Goal: Entertainment & Leisure: Consume media (video, audio)

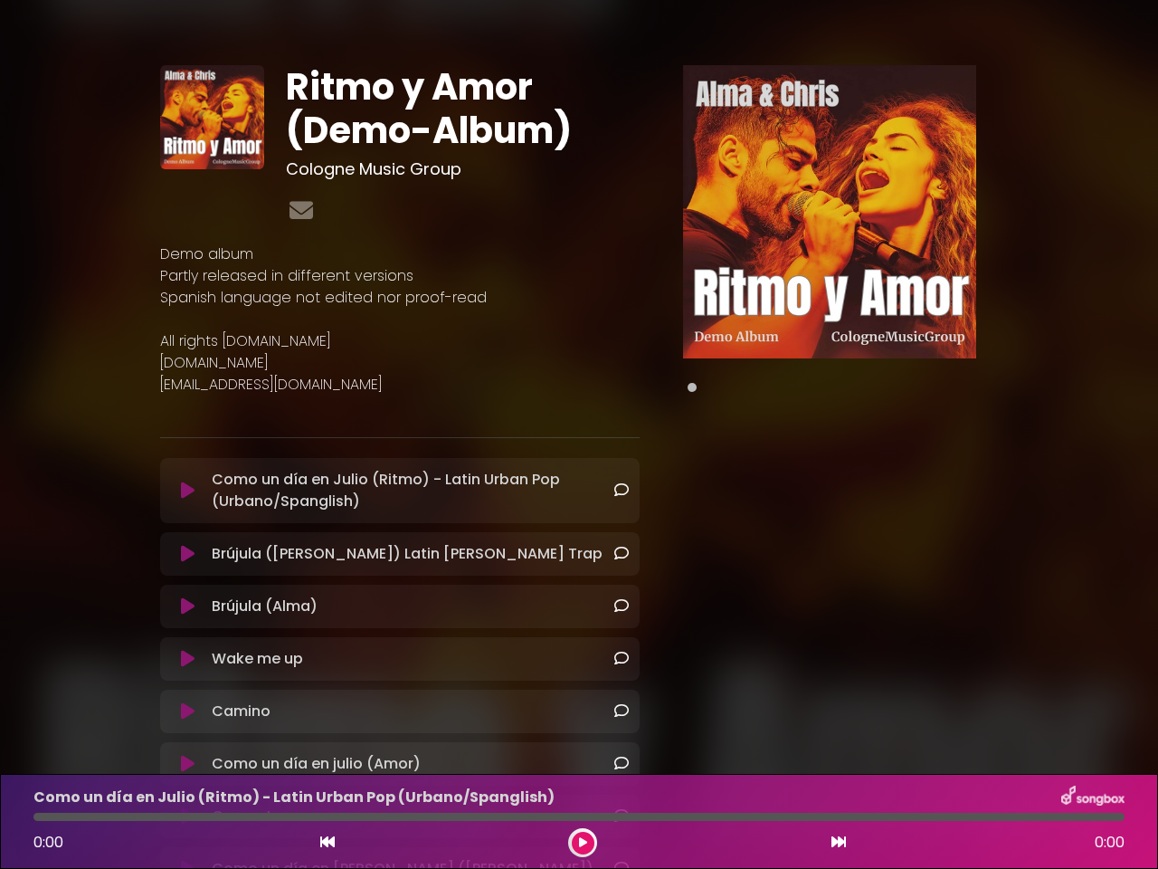
click at [579, 434] on div "Ritmo y Amor (Demo-Album) Cologne Music Group Demo album" at bounding box center [399, 519] width 501 height 909
click at [187, 491] on icon at bounding box center [188, 490] width 14 height 18
click at [187, 606] on icon at bounding box center [188, 606] width 14 height 18
click at [187, 659] on icon at bounding box center [188, 659] width 14 height 18
click at [187, 711] on icon at bounding box center [188, 711] width 14 height 18
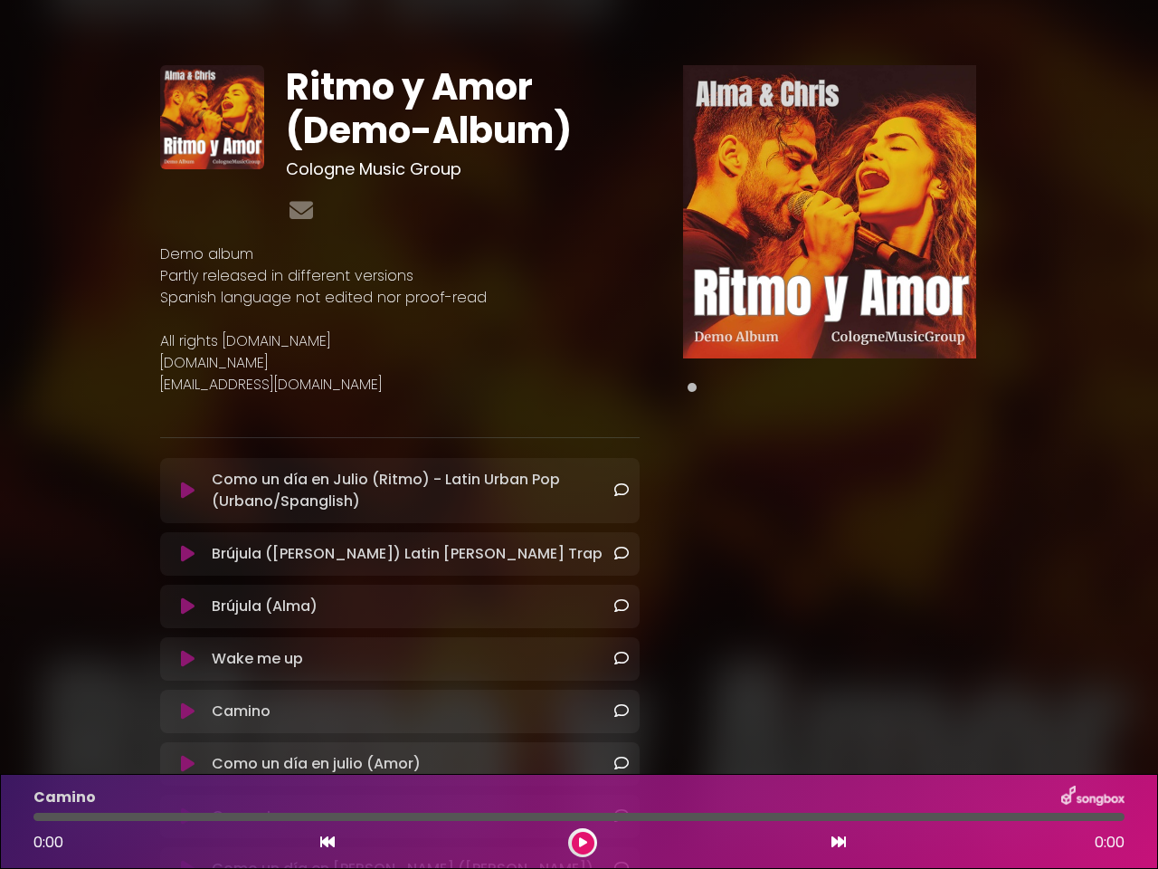
click at [187, 764] on icon at bounding box center [188, 764] width 14 height 18
click at [830, 212] on img at bounding box center [829, 211] width 293 height 293
click at [328, 843] on icon at bounding box center [327, 841] width 14 height 14
